Goal: Transaction & Acquisition: Purchase product/service

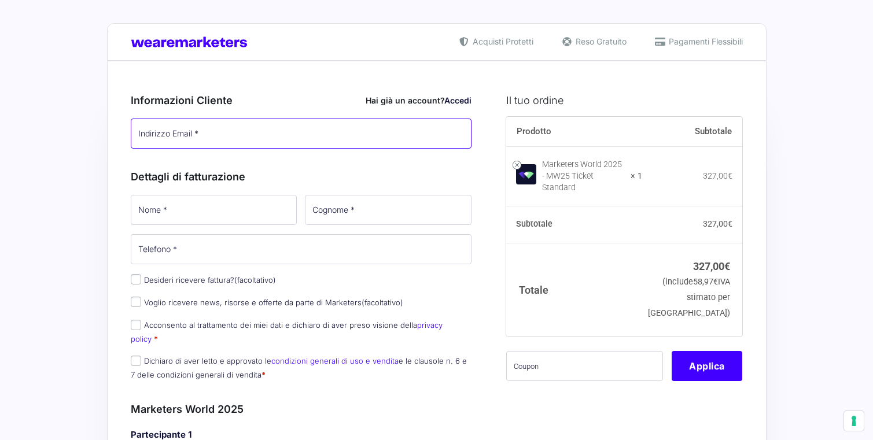
click at [245, 142] on input "Indirizzo Email *" at bounding box center [301, 134] width 341 height 30
click at [256, 138] on input "Indirizzo Email *" at bounding box center [301, 134] width 341 height 30
type input "[EMAIL_ADDRESS][DOMAIN_NAME]"
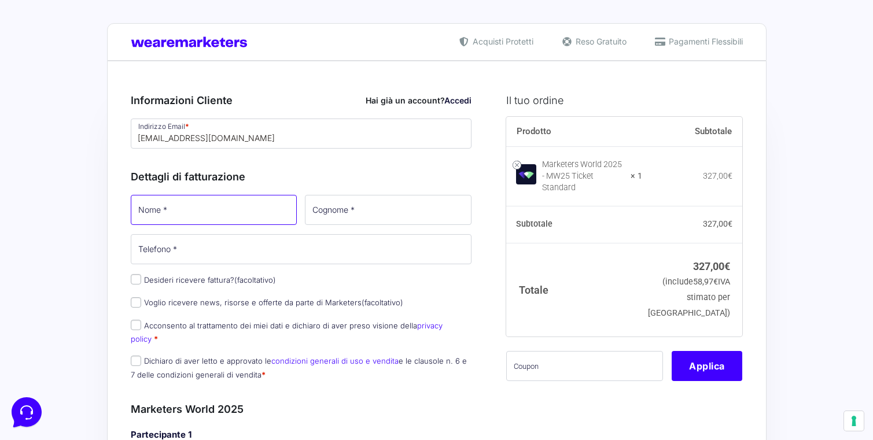
click at [183, 214] on input "Nome *" at bounding box center [214, 210] width 167 height 30
type input "Mario"
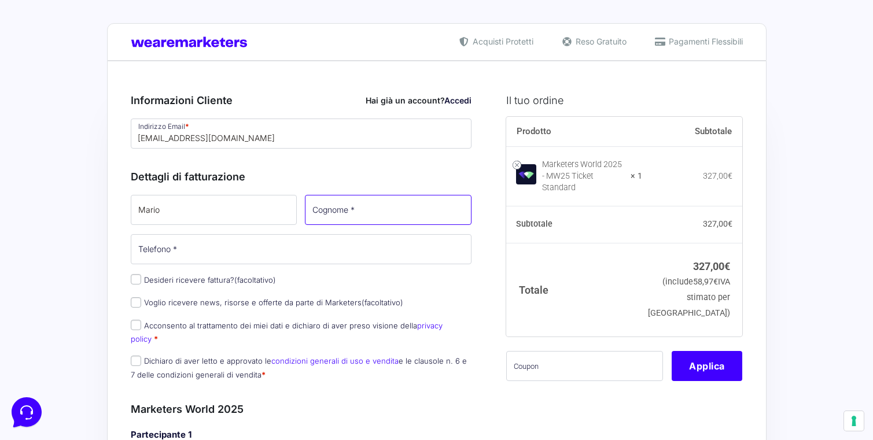
type input "Xhakerri"
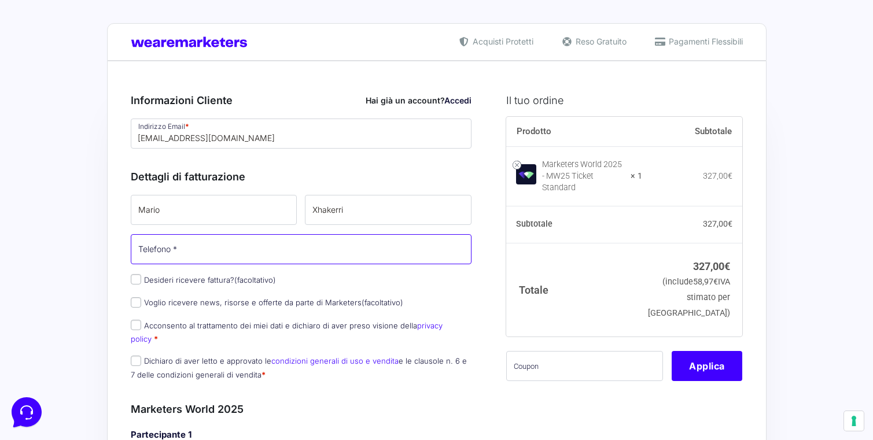
type input "[PHONE_NUMBER]"
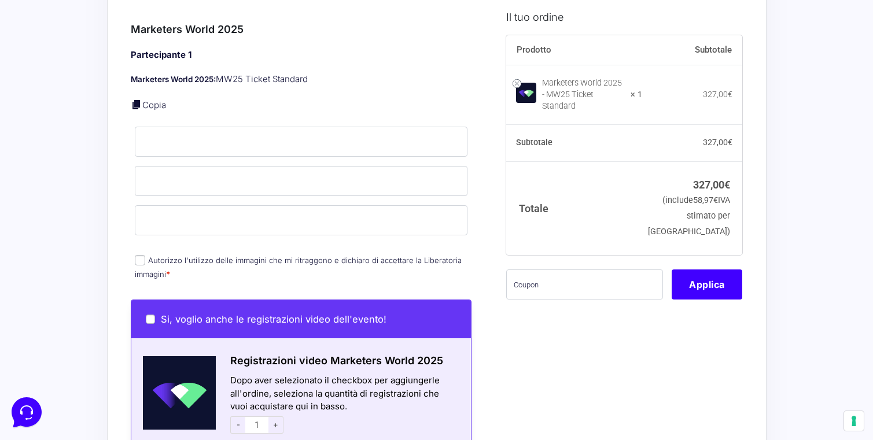
scroll to position [406, 0]
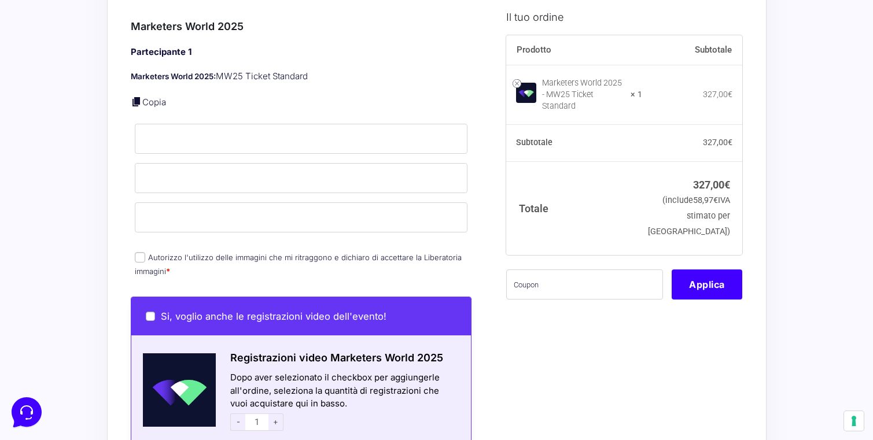
click at [139, 252] on input "Autorizzo l'utilizzo delle immagini che mi ritraggono e dichiaro di accettare l…" at bounding box center [140, 257] width 10 height 10
checkbox input "true"
click at [570, 278] on input "text" at bounding box center [584, 284] width 157 height 30
paste input "AMICIPOD"
click at [711, 273] on button "Applica" at bounding box center [707, 284] width 71 height 30
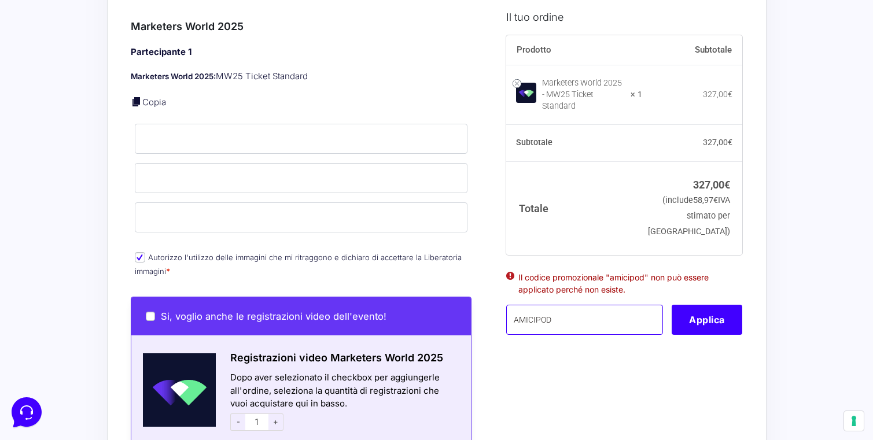
drag, startPoint x: 562, startPoint y: 312, endPoint x: 644, endPoint y: 134, distance: 196.2
click at [644, 135] on div "Prodotto Subtotale Marketers World 2025 - MW25 Ticket Standard × 1 327,00 € Sub…" at bounding box center [624, 192] width 236 height 315
paste input "100off"
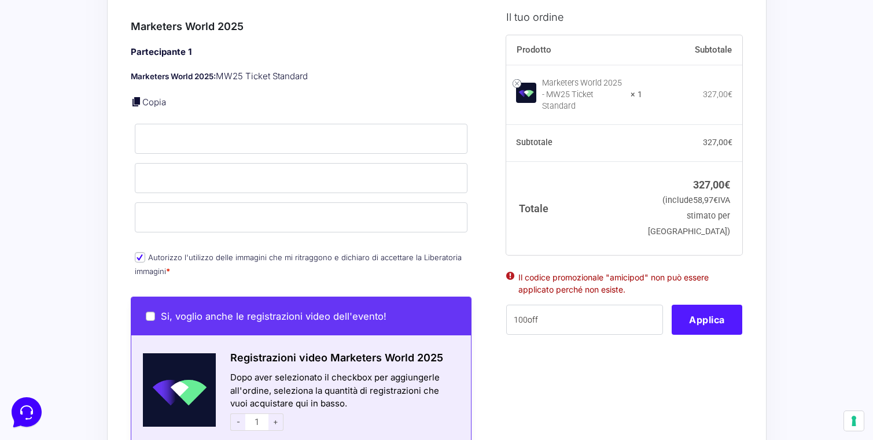
click at [687, 313] on button "Applica" at bounding box center [707, 320] width 71 height 30
click at [696, 308] on button "Applica" at bounding box center [707, 320] width 71 height 30
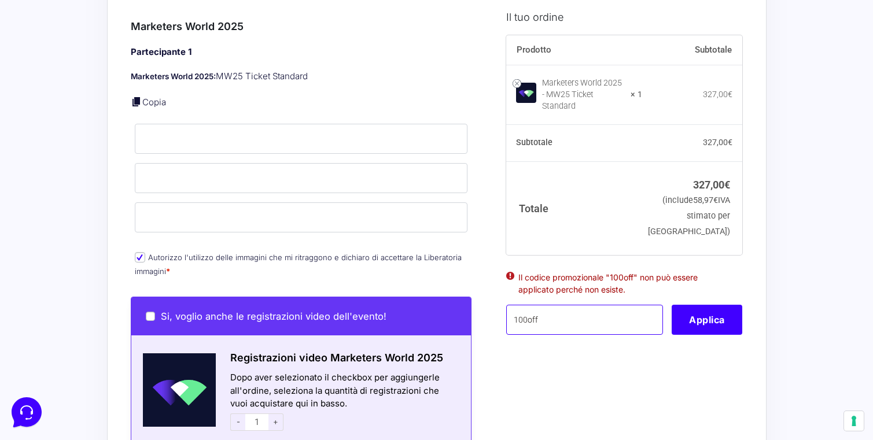
drag, startPoint x: 563, startPoint y: 312, endPoint x: 527, endPoint y: 312, distance: 35.9
click at [527, 312] on input "100off" at bounding box center [584, 320] width 157 height 30
type input "100OFF"
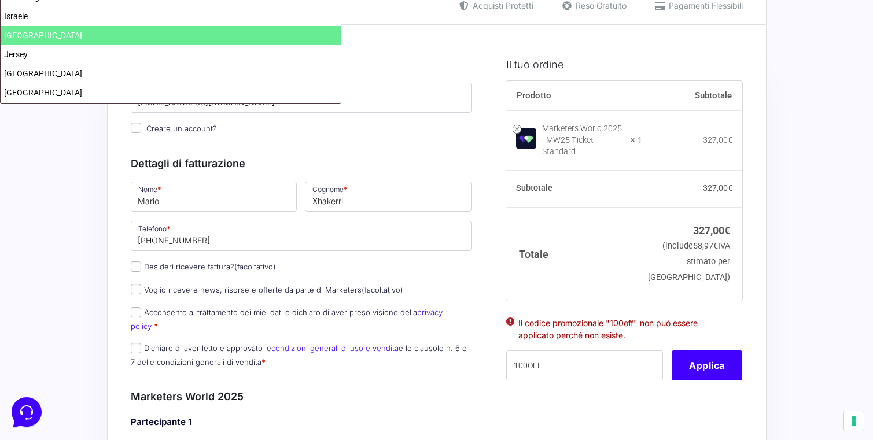
scroll to position [45, 0]
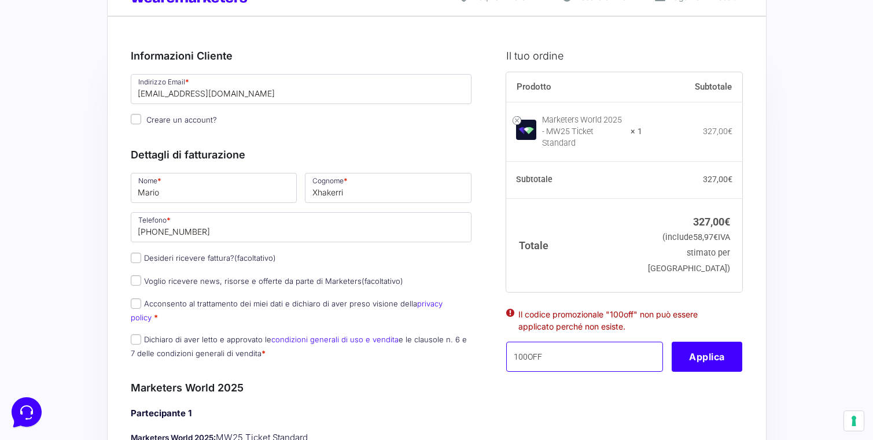
click at [565, 363] on input "100OFF" at bounding box center [584, 357] width 157 height 30
click at [713, 348] on button "Applica" at bounding box center [707, 357] width 71 height 30
click at [707, 350] on button "Applica" at bounding box center [707, 357] width 71 height 30
drag, startPoint x: 524, startPoint y: 348, endPoint x: 498, endPoint y: 348, distance: 26.6
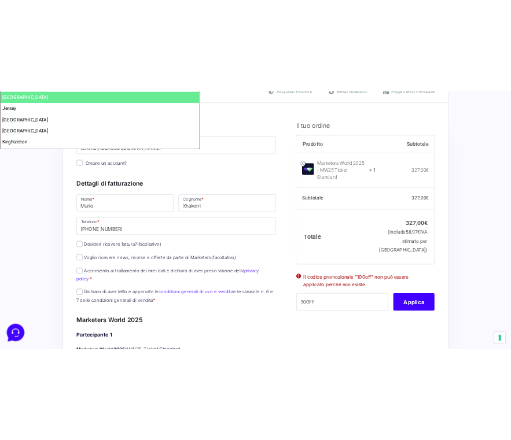
scroll to position [0, 0]
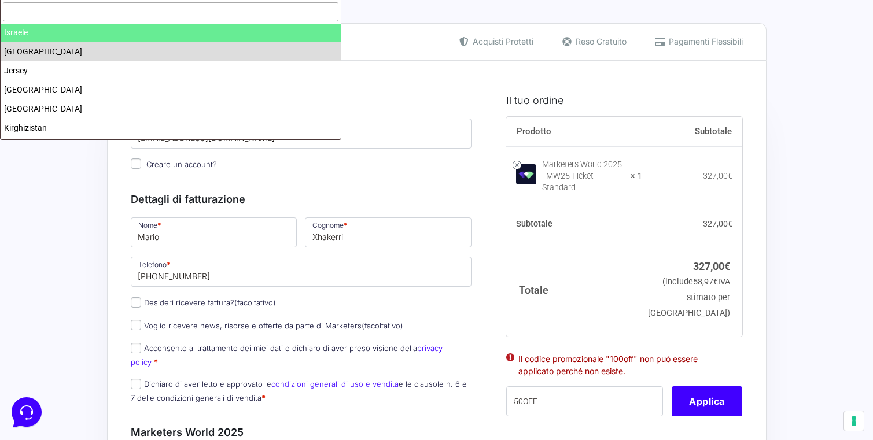
click at [364, 35] on div "Acquisti Protetti Reso Gratuito Pagamenti Flessibili" at bounding box center [437, 42] width 660 height 38
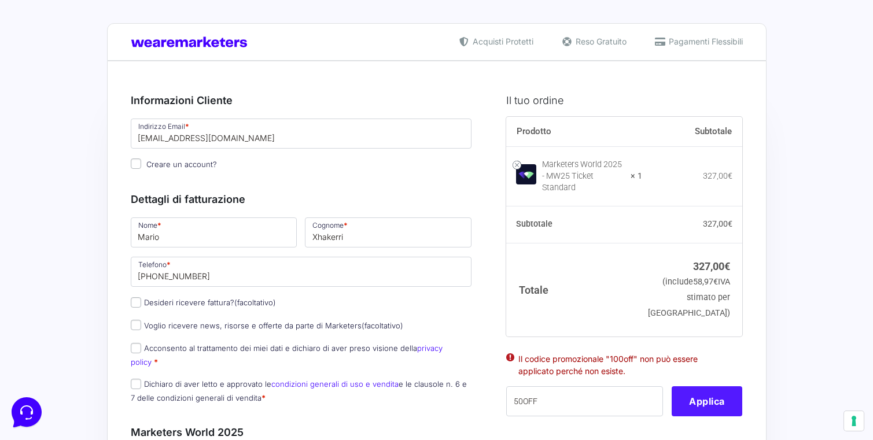
click at [714, 389] on button "Applica" at bounding box center [707, 402] width 71 height 30
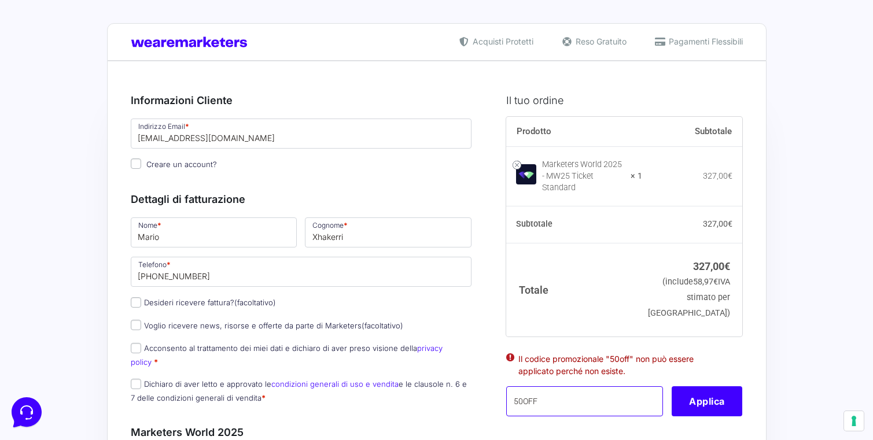
drag, startPoint x: 522, startPoint y: 392, endPoint x: 479, endPoint y: 392, distance: 42.8
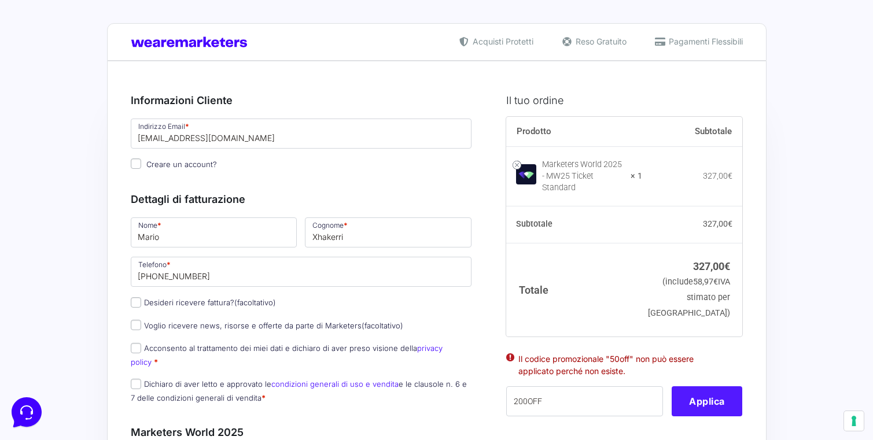
click at [703, 399] on button "Applica" at bounding box center [707, 402] width 71 height 30
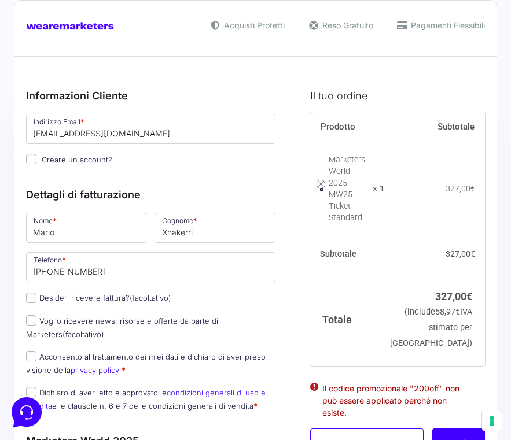
drag, startPoint x: 354, startPoint y: 424, endPoint x: 296, endPoint y: 424, distance: 57.9
paste input "AAFOC100"
type input "AAFOC100"
click at [451, 429] on button "Applica" at bounding box center [458, 444] width 53 height 30
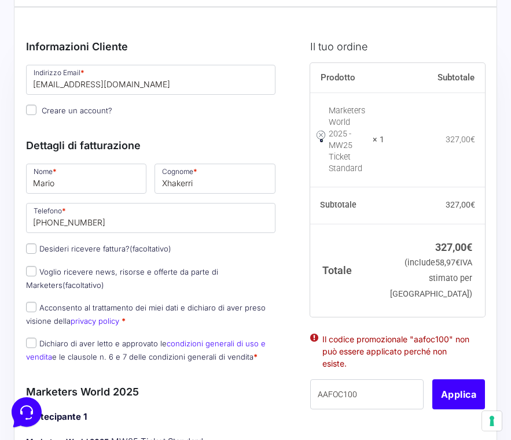
scroll to position [61, 0]
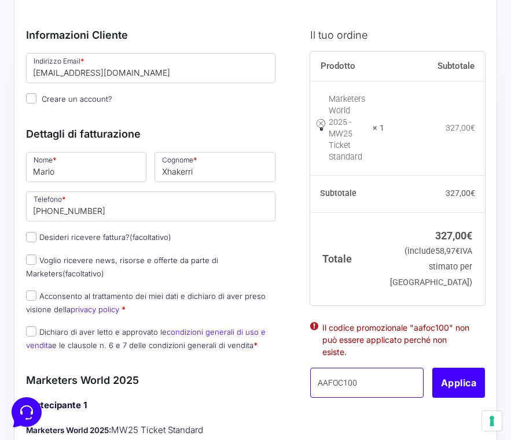
click at [360, 368] on input "AAFOC100" at bounding box center [367, 383] width 114 height 30
paste input "AMA2025"
type input "AMA2025"
click at [451, 368] on button "Applica" at bounding box center [458, 383] width 53 height 30
click at [375, 368] on input "AMA2025" at bounding box center [367, 383] width 114 height 30
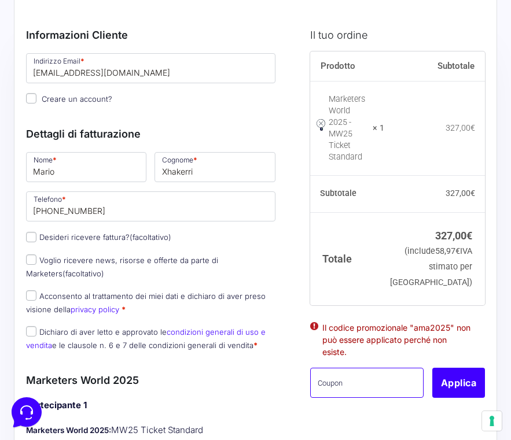
paste input "Welcome2025"
type input "Welcome2025"
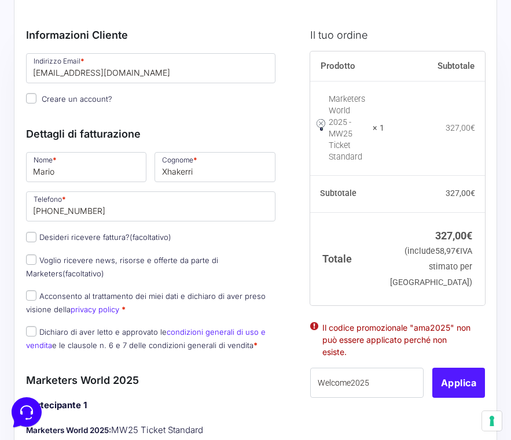
click at [460, 368] on button "Applica" at bounding box center [458, 383] width 53 height 30
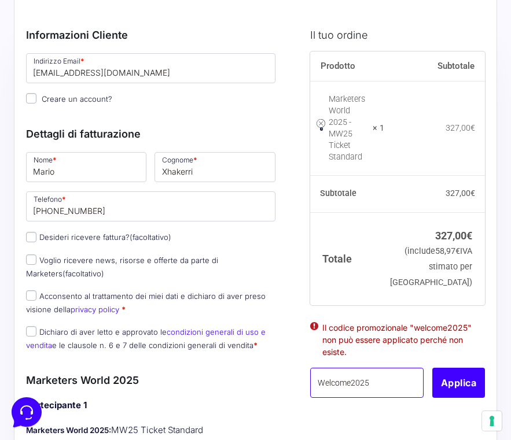
click at [369, 369] on input "Welcome2025" at bounding box center [367, 383] width 114 height 30
paste input "MONETIZZANDO15"
type input "MONETIZZANDO15"
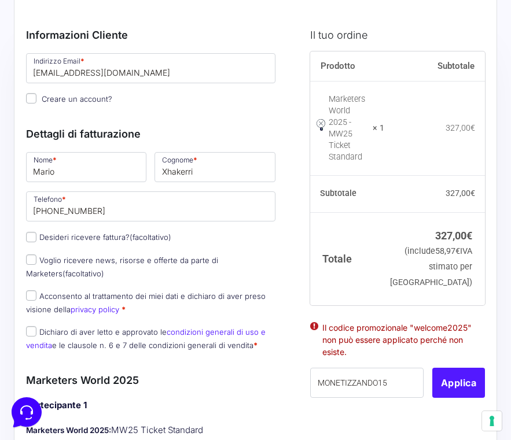
click at [457, 368] on button "Applica" at bounding box center [458, 383] width 53 height 30
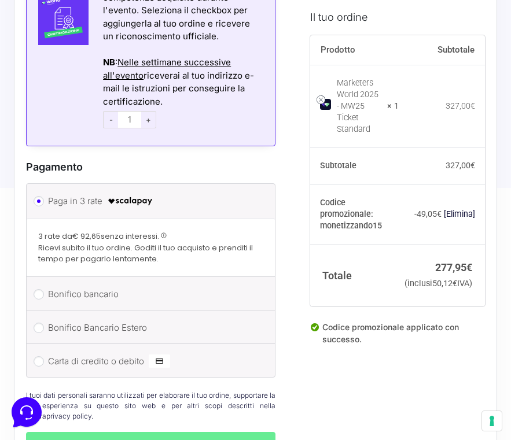
scroll to position [1098, 0]
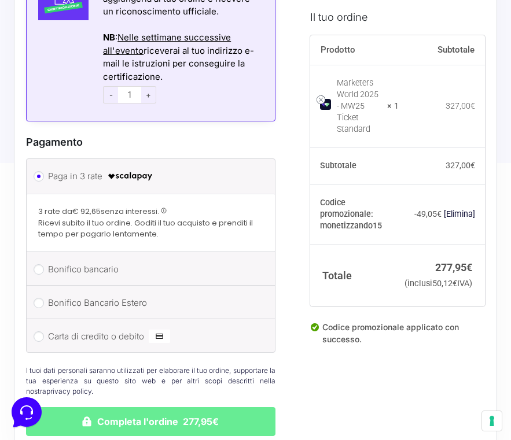
click at [81, 333] on label "Carta di credito o debito" at bounding box center [153, 336] width 211 height 17
click at [44, 333] on input "Carta di credito o debito" at bounding box center [39, 337] width 10 height 10
radio input "true"
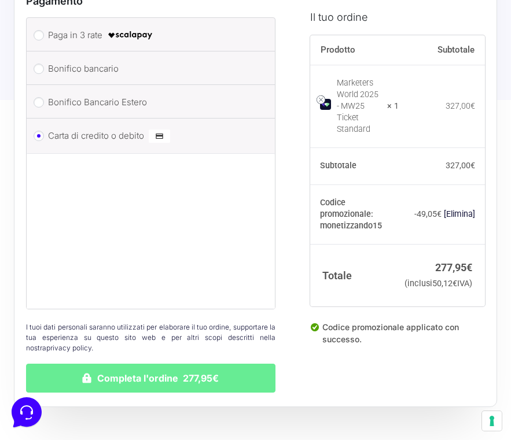
scroll to position [1286, 0]
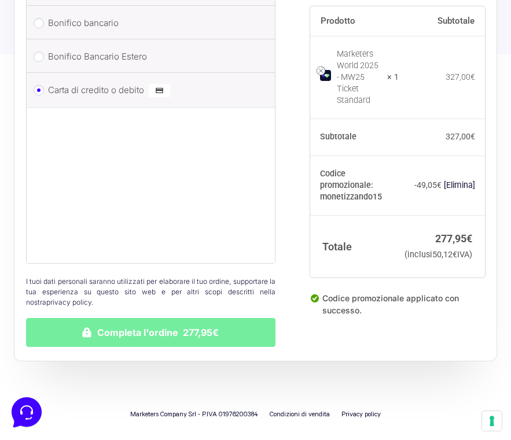
click at [185, 329] on button "Completa l'ordine 277,95€" at bounding box center [150, 332] width 249 height 29
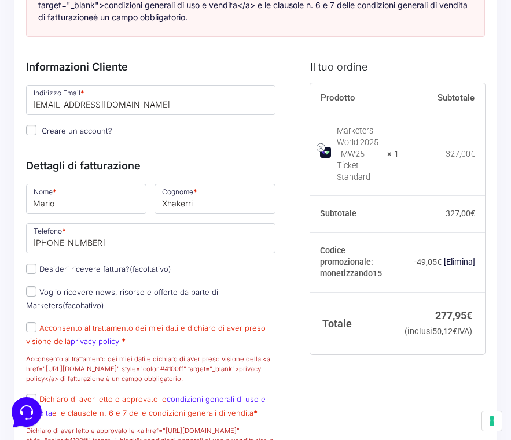
scroll to position [194, 0]
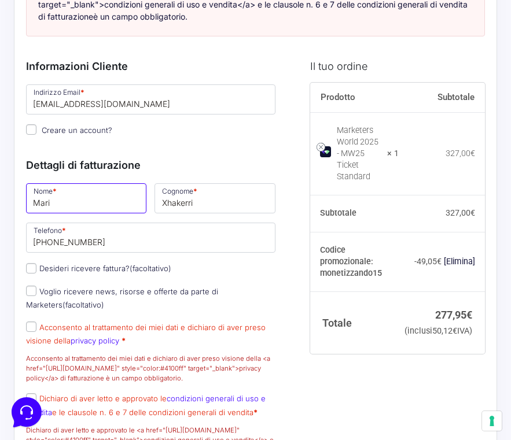
type input "Mario"
click at [115, 212] on input "Mario" at bounding box center [86, 198] width 120 height 30
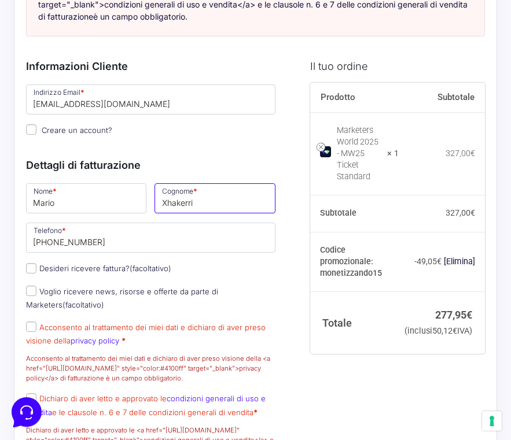
click at [252, 214] on input "Xhakerri" at bounding box center [214, 198] width 120 height 30
type input "Xhakerri"
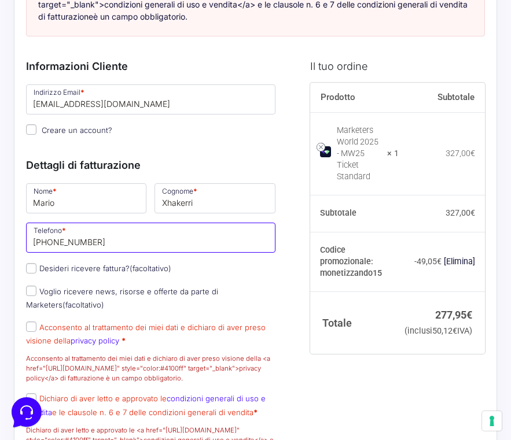
click at [122, 253] on input "[PHONE_NUMBER]" at bounding box center [150, 238] width 249 height 30
type input "[PHONE_NUMBER]"
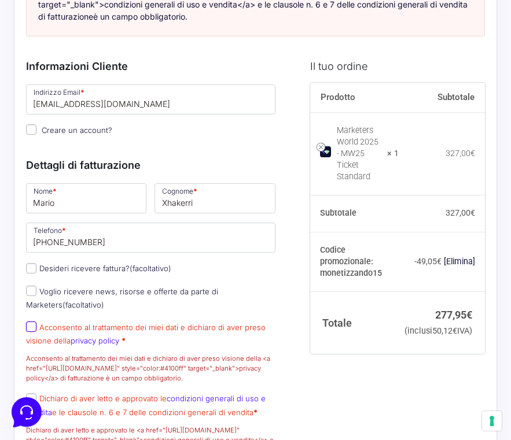
click at [33, 332] on input "Acconsento al trattamento dei miei dati e dichiaro di aver preso visione della …" at bounding box center [31, 327] width 10 height 10
checkbox input "true"
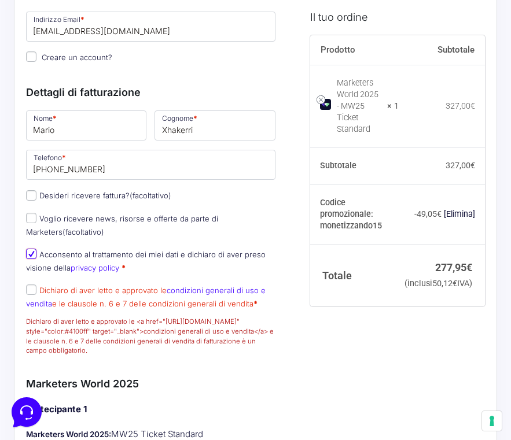
scroll to position [318, 0]
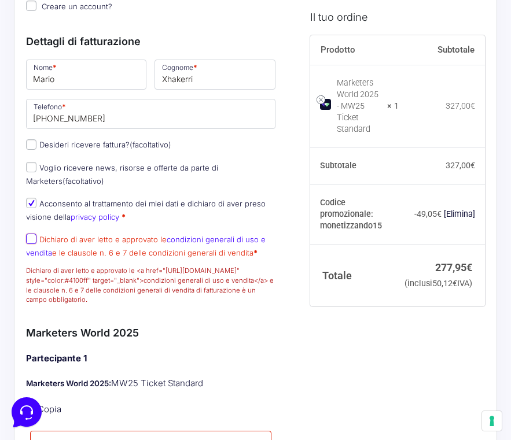
click at [31, 244] on input "Dichiaro di aver letto e approvato le condizioni generali di uso e vendita e le…" at bounding box center [31, 239] width 10 height 10
checkbox input "true"
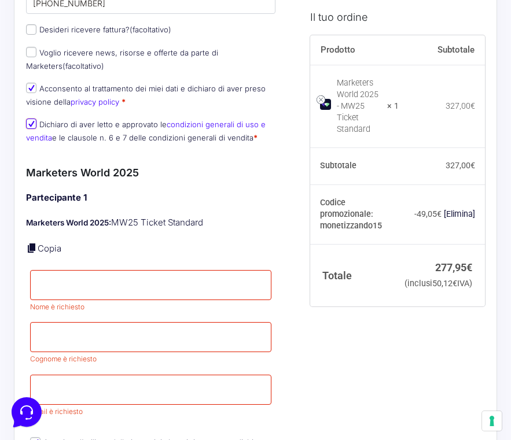
scroll to position [438, 0]
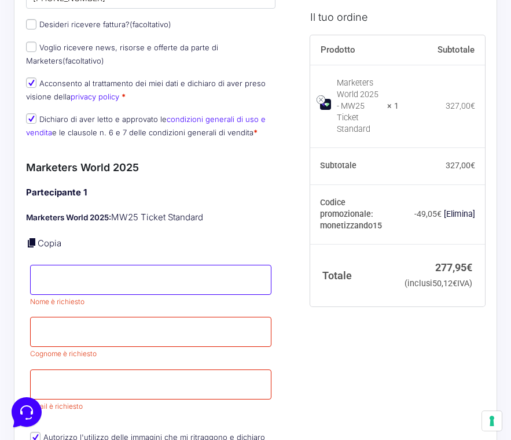
click at [95, 293] on input "Nome *" at bounding box center [150, 280] width 241 height 30
type input "Mario"
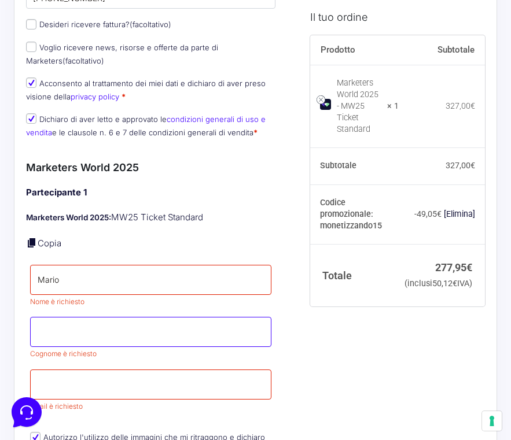
type input "Xhakerri"
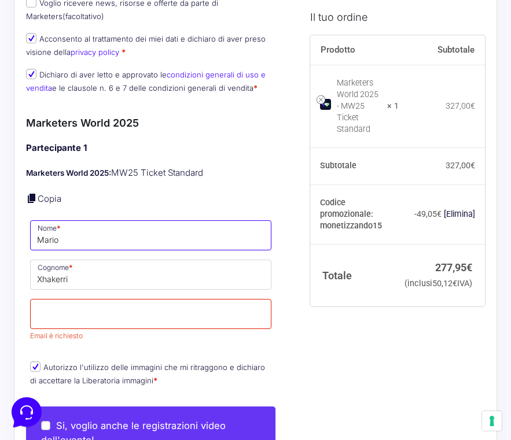
scroll to position [491, 0]
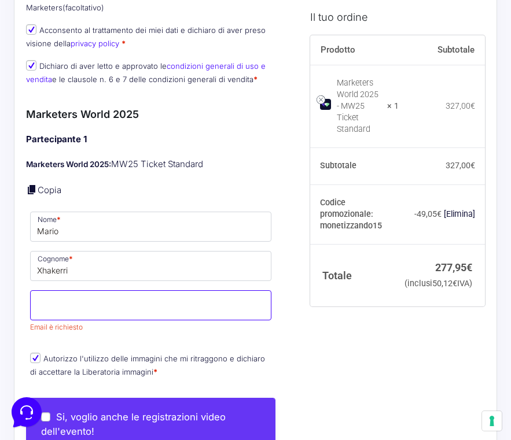
click at [81, 318] on input "Email *" at bounding box center [150, 305] width 241 height 30
click at [48, 196] on link "Copia" at bounding box center [50, 190] width 24 height 11
click at [150, 321] on input "[EMAIL_ADDRESS][DOMAIN_NAME]" at bounding box center [150, 305] width 241 height 30
type input "[EMAIL_ADDRESS][DOMAIN_NAME]"
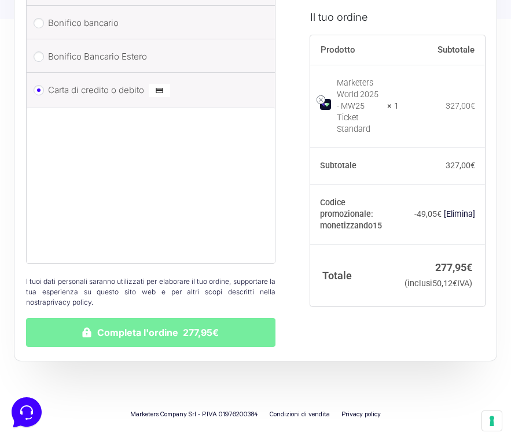
scroll to position [1451, 0]
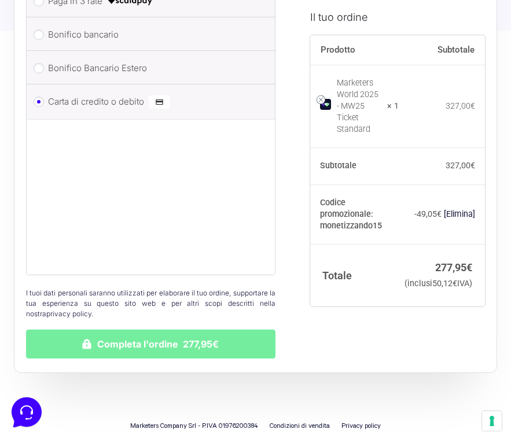
click at [162, 347] on button "Completa l'ordine 277,95€" at bounding box center [150, 344] width 249 height 29
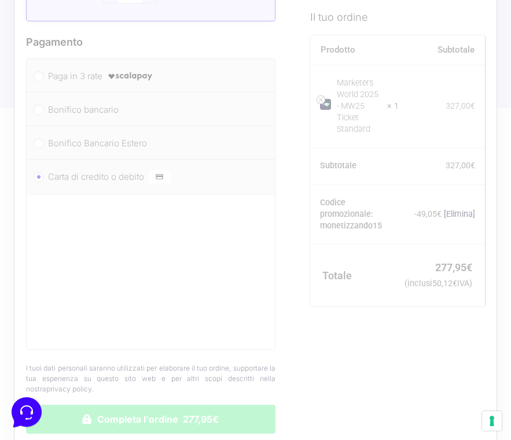
scroll to position [1463, 0]
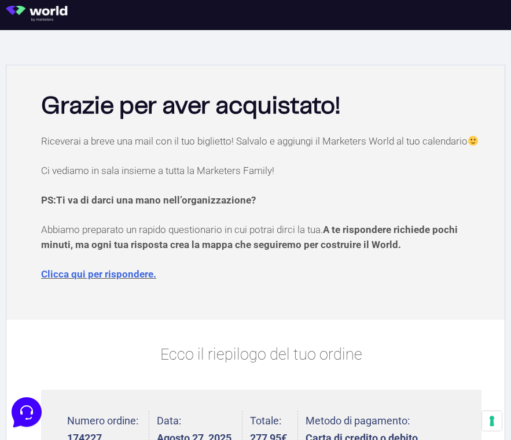
click at [60, 7] on img at bounding box center [40, 14] width 68 height 16
click at [36, 14] on img at bounding box center [40, 14] width 68 height 16
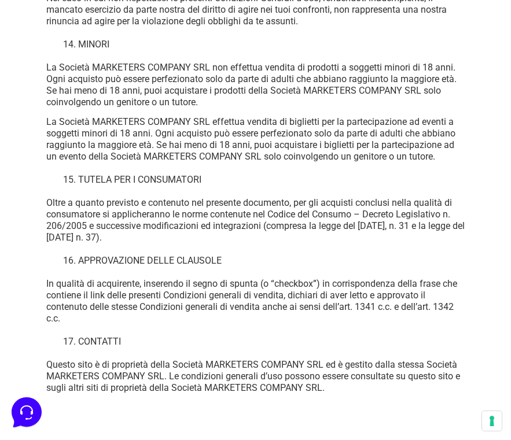
scroll to position [10079, 0]
